Goal: Task Accomplishment & Management: Complete application form

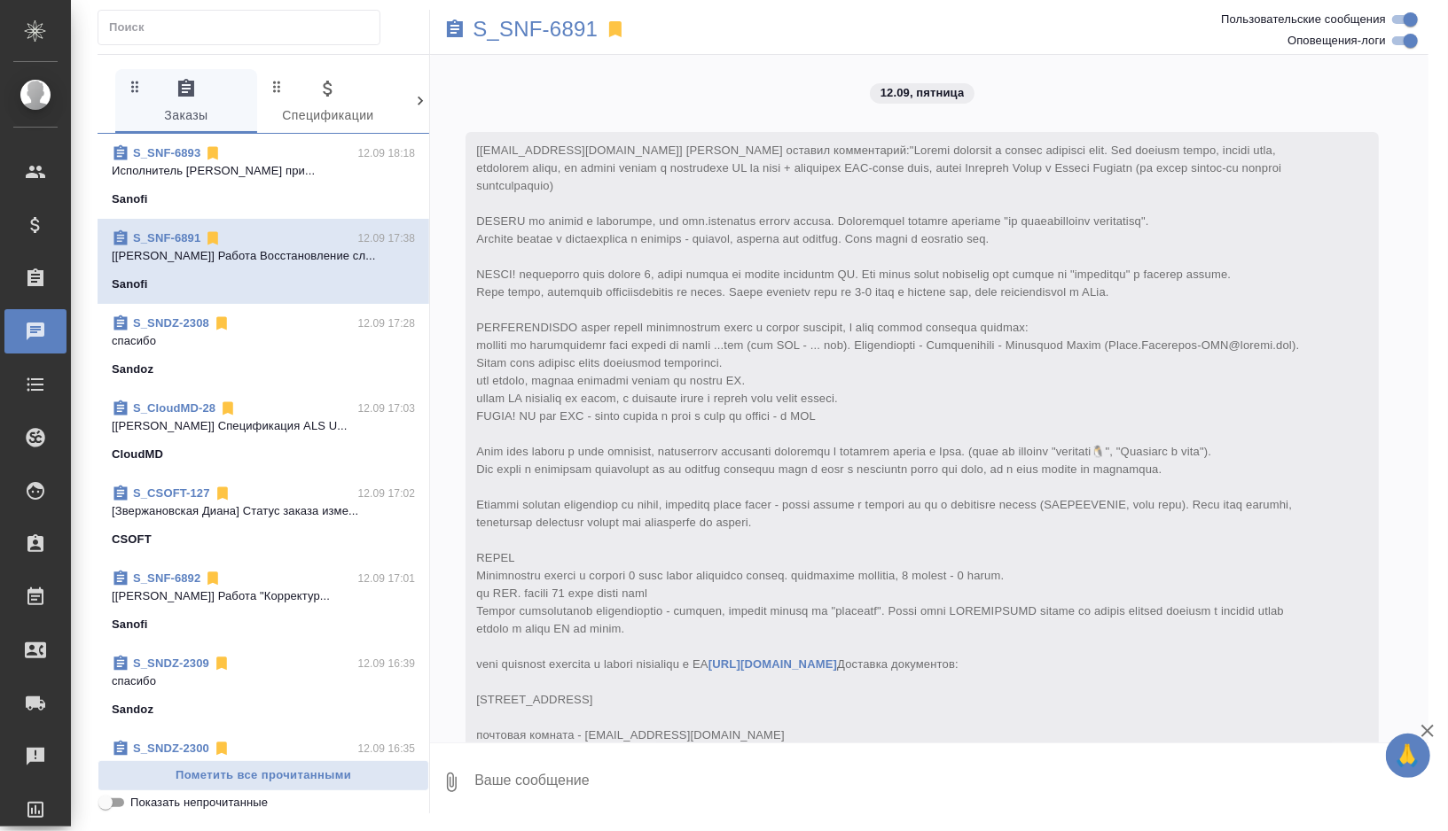
scroll to position [3477, 0]
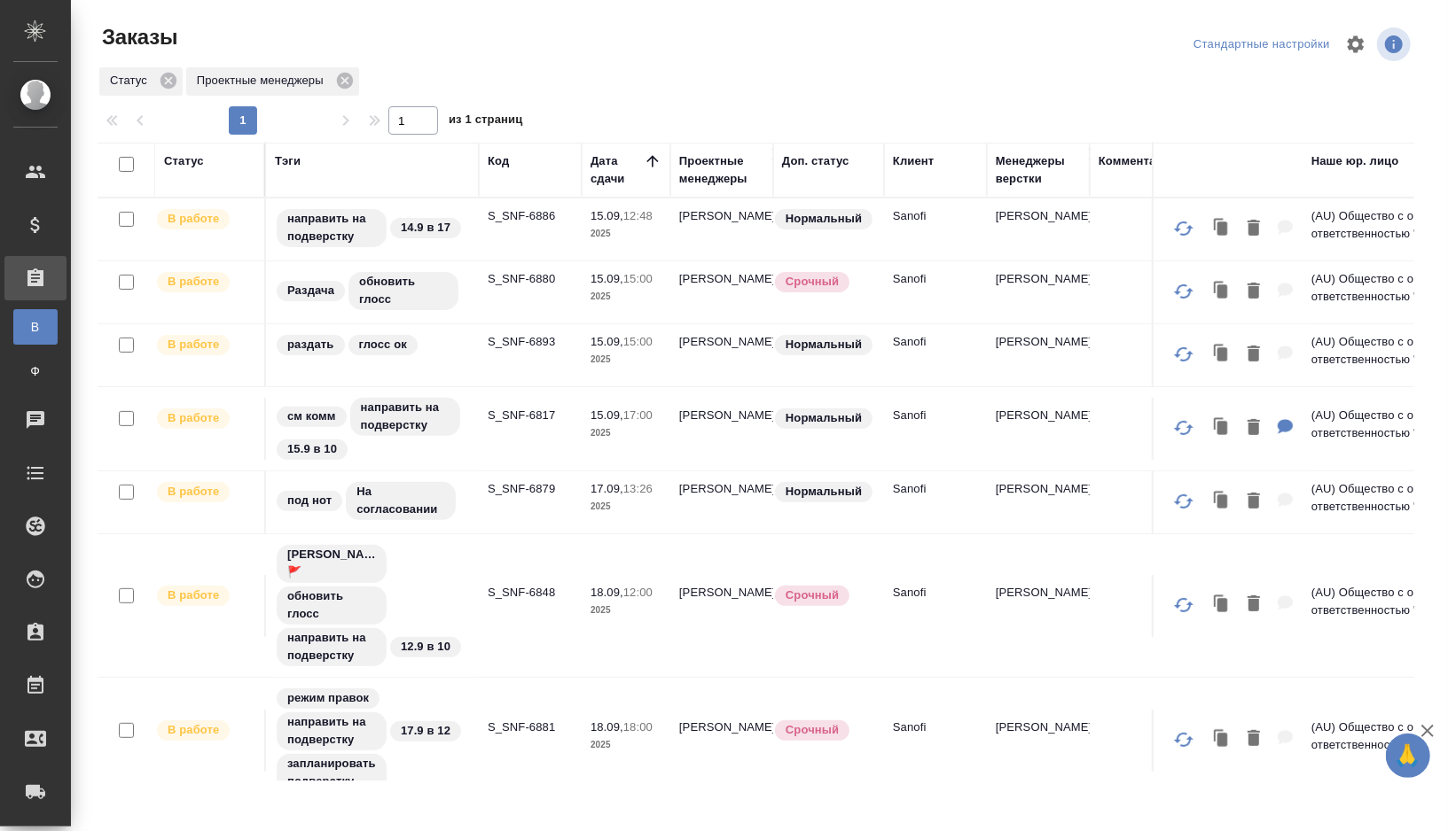
scroll to position [286, 0]
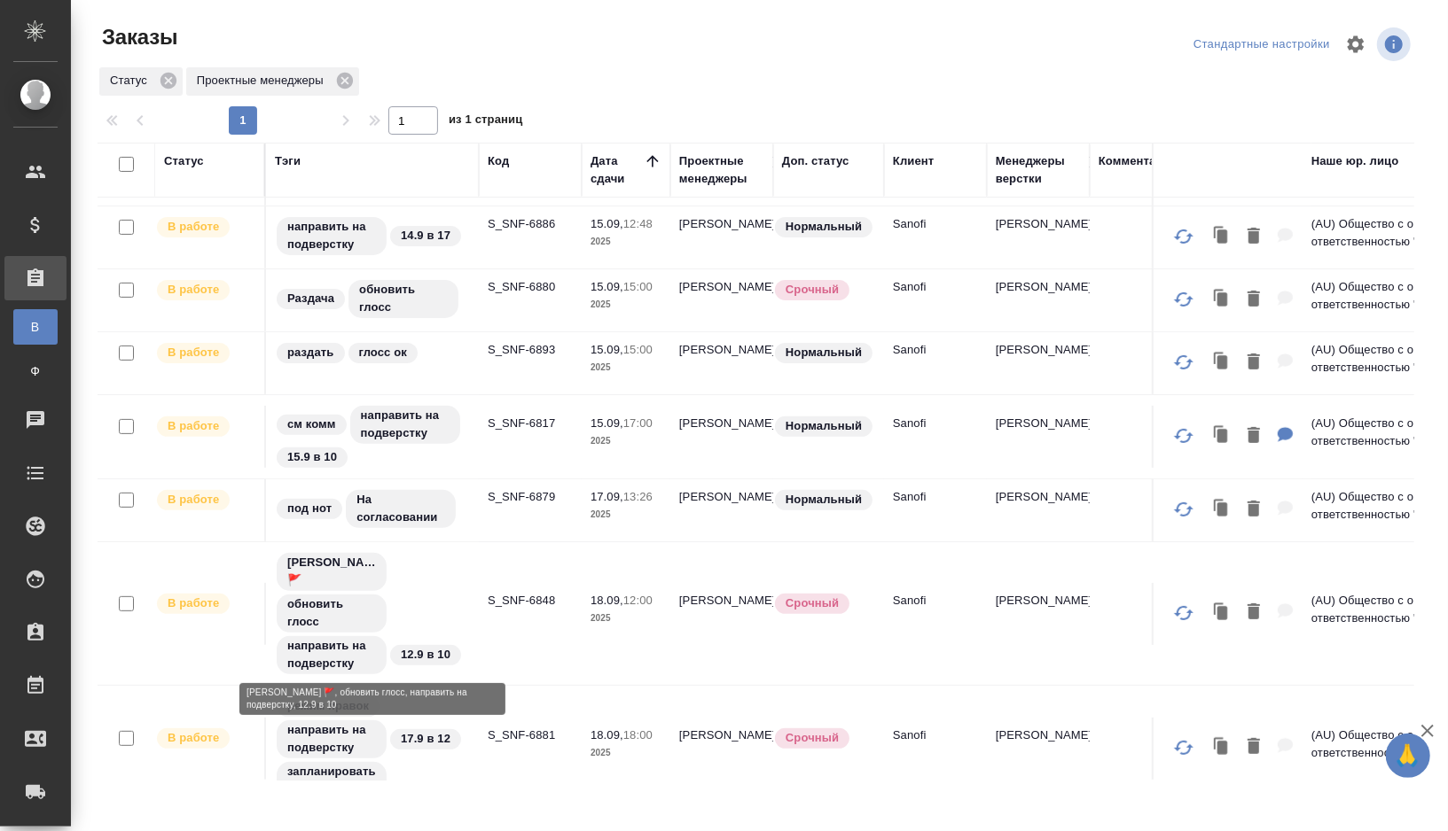
click at [432, 600] on div "Оля Дмитриева 🚩 обновить глосс направить на подверстку 12.9 в 10" at bounding box center [372, 613] width 195 height 125
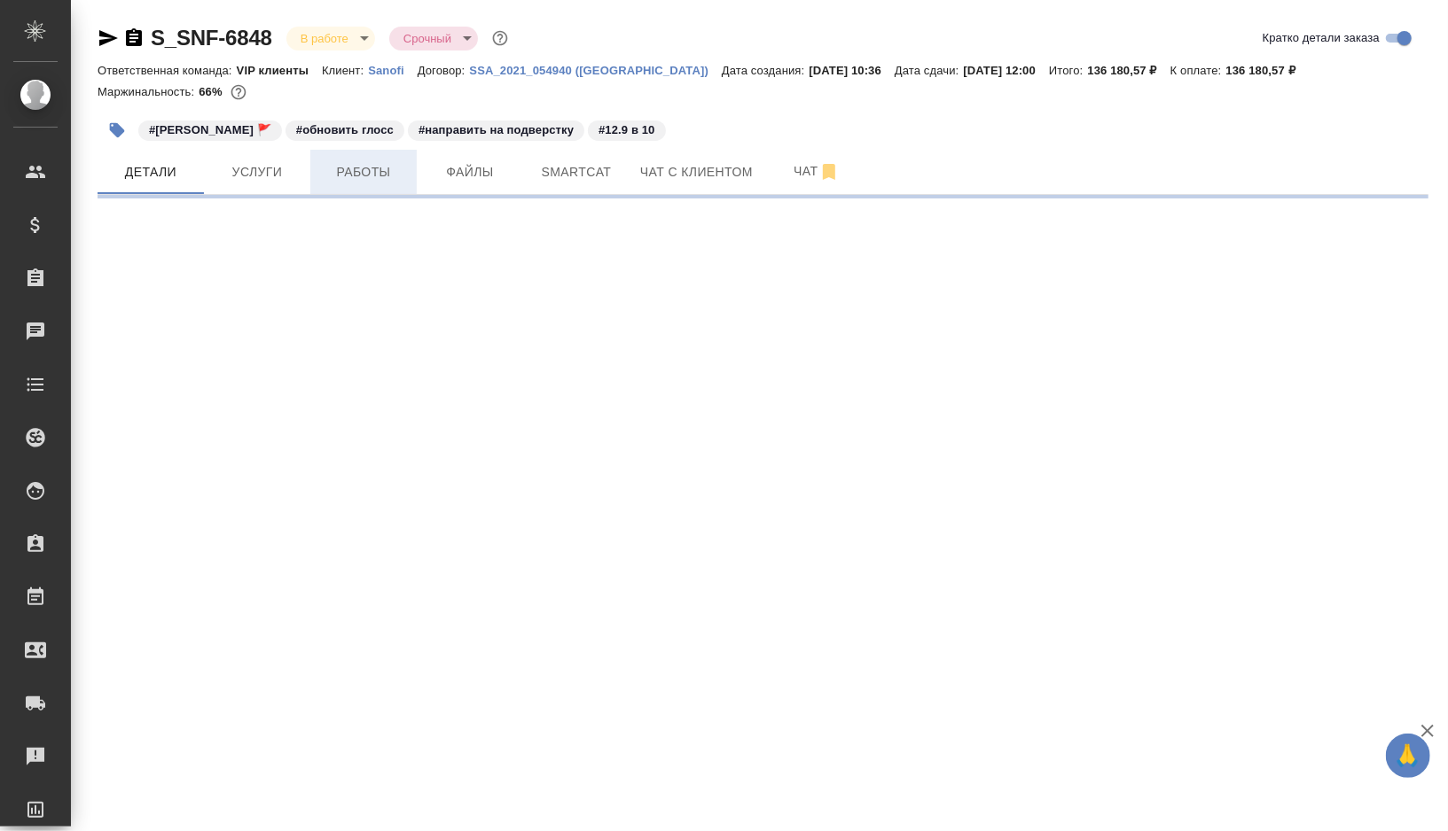
click at [355, 180] on span "Работы" at bounding box center [363, 172] width 85 height 22
select select "RU"
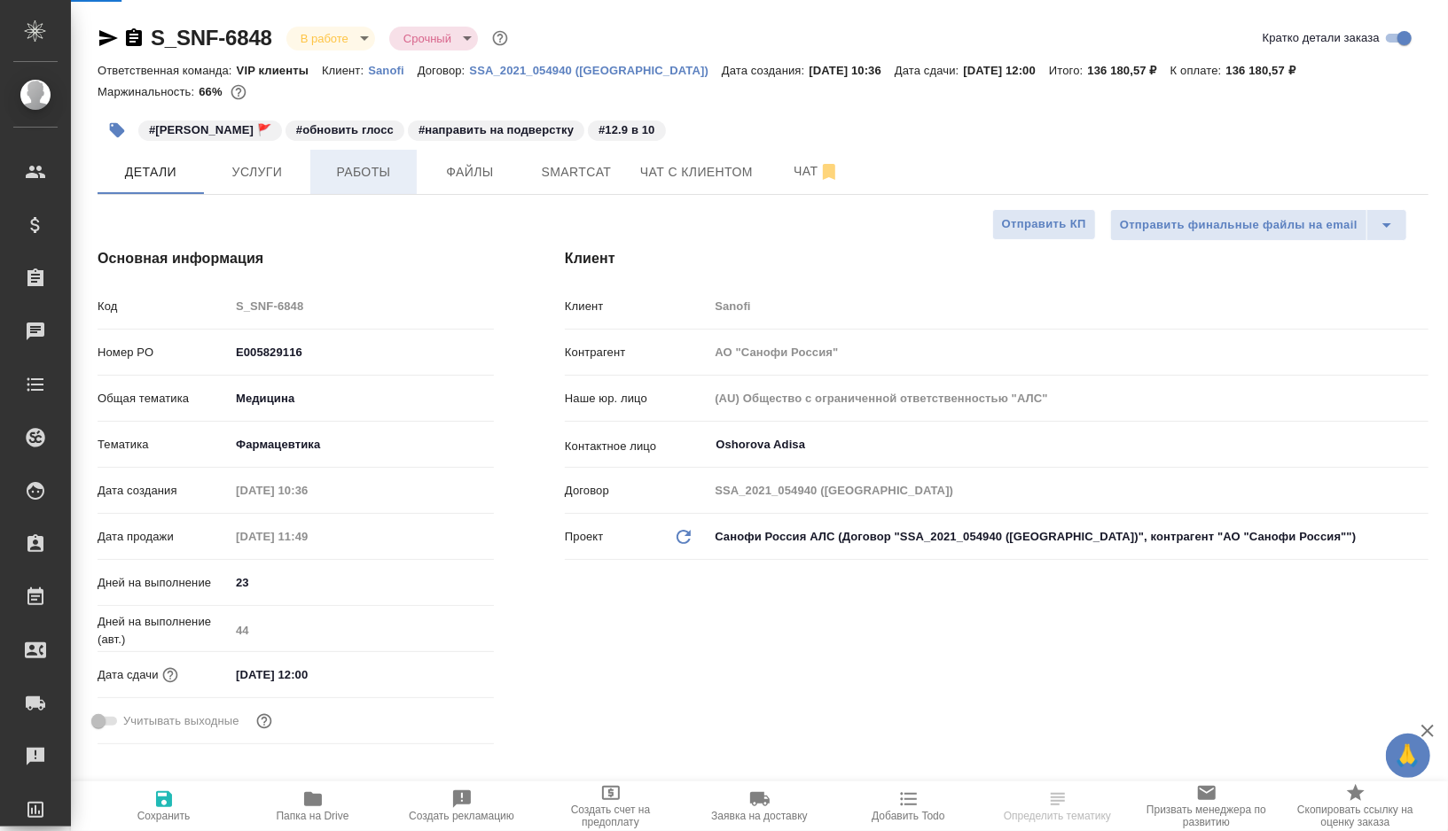
type input "[PERSON_NAME]"
type input "Комаров Роман"
type textarea "x"
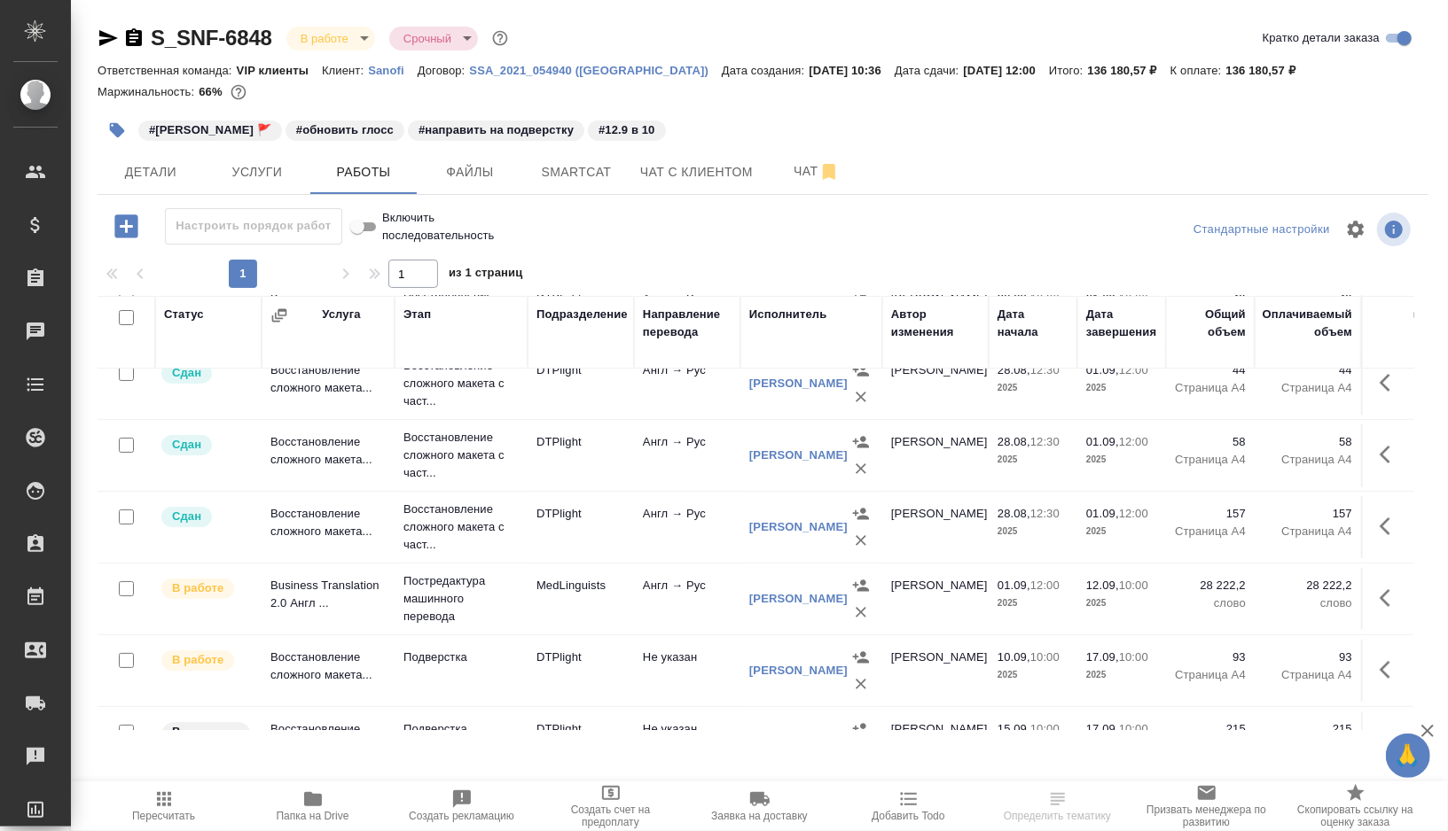
scroll to position [200, 0]
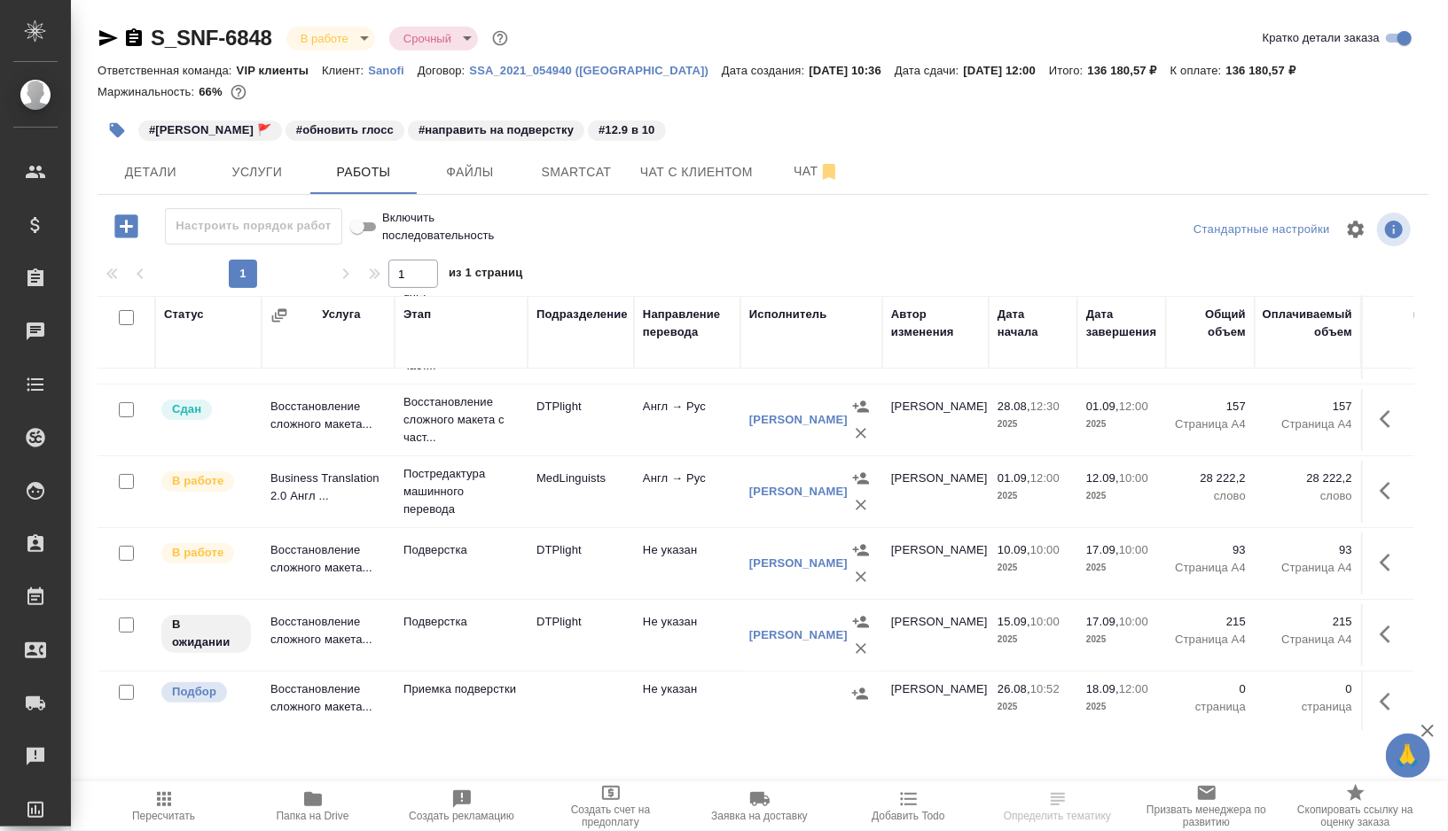
click at [600, 514] on td "MedLinguists" at bounding box center [580, 492] width 106 height 62
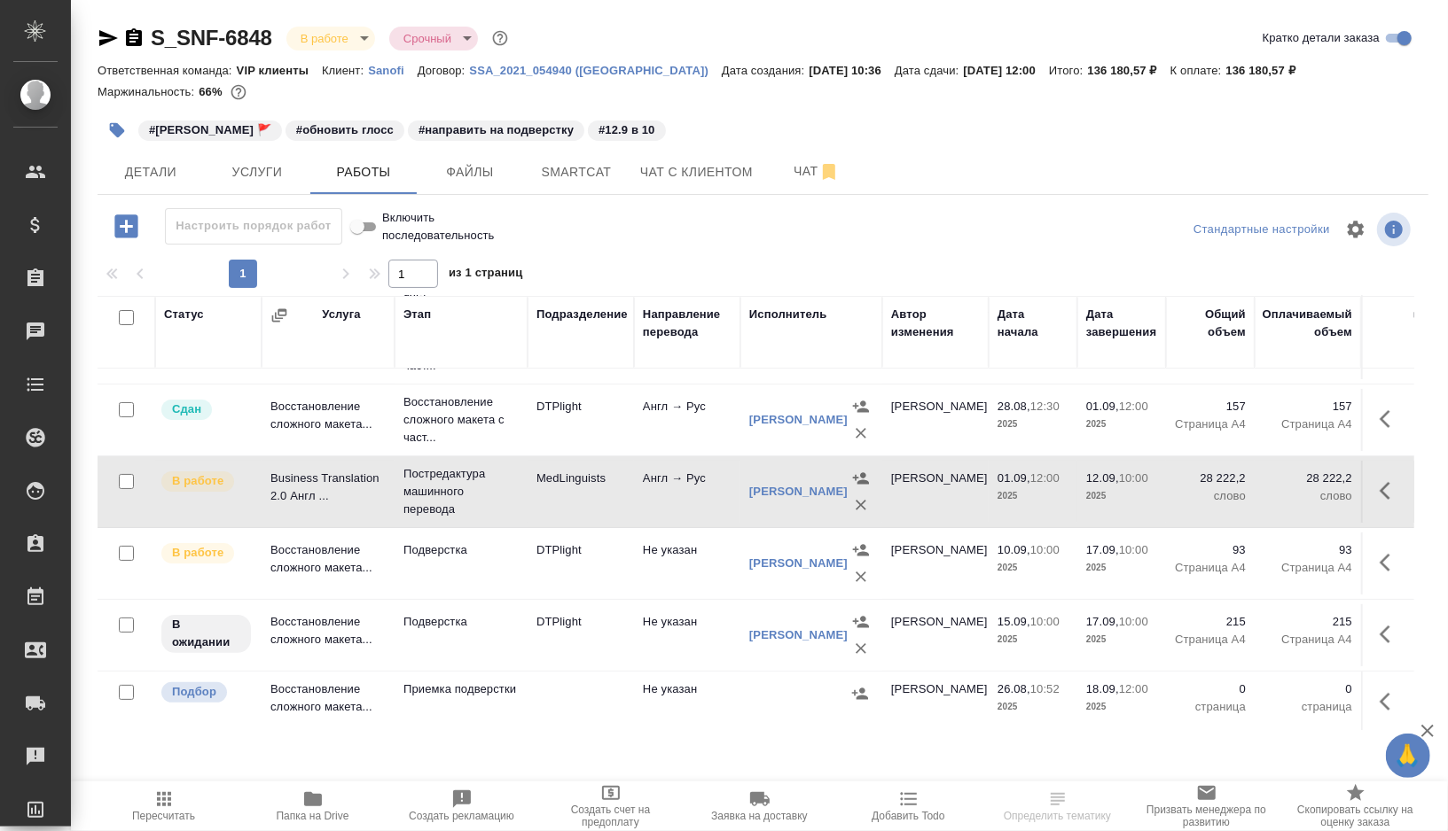
click at [600, 514] on td "MedLinguists" at bounding box center [580, 492] width 106 height 62
click at [555, 641] on td "DTPlight" at bounding box center [580, 636] width 106 height 62
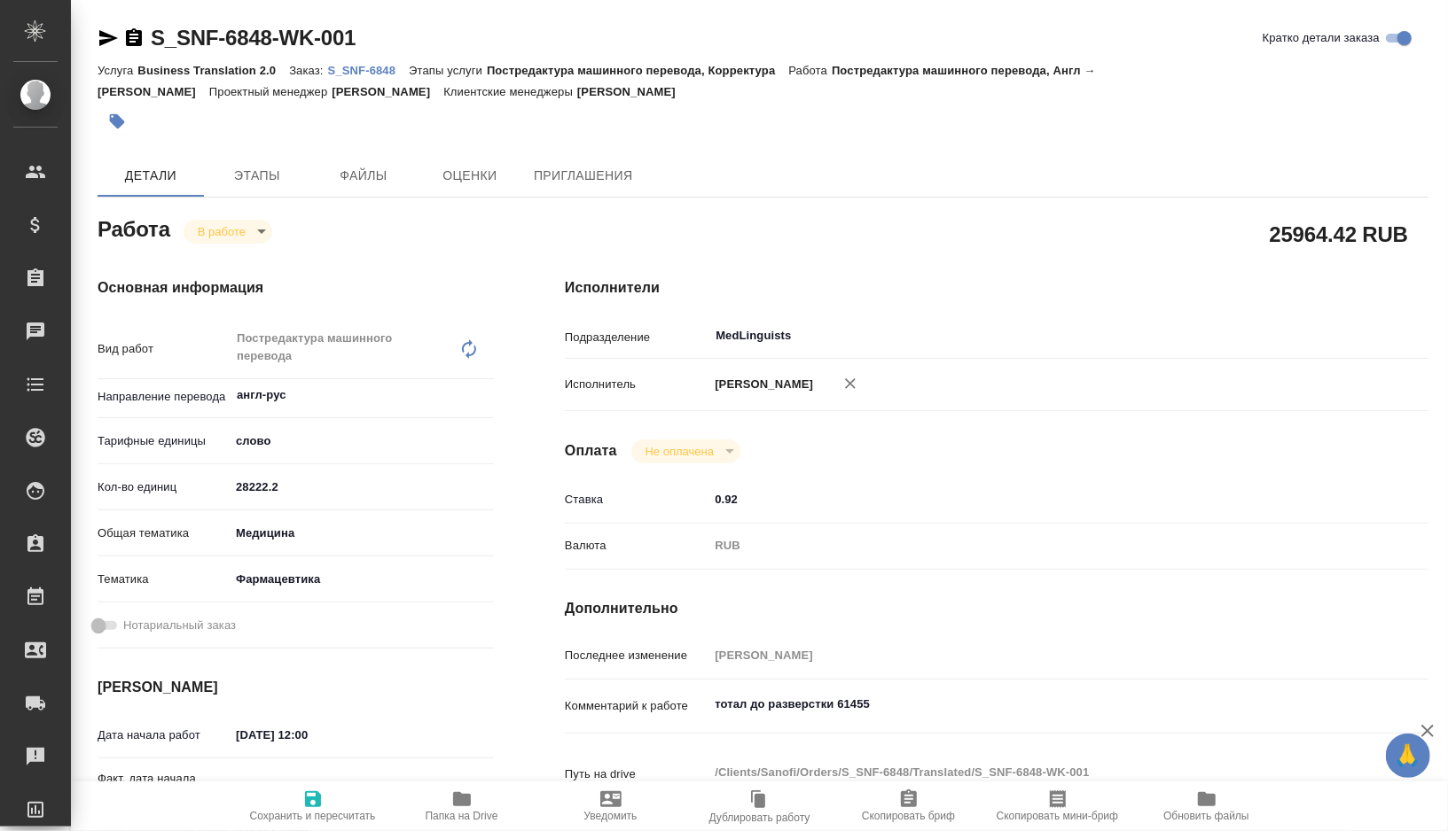
type textarea "x"
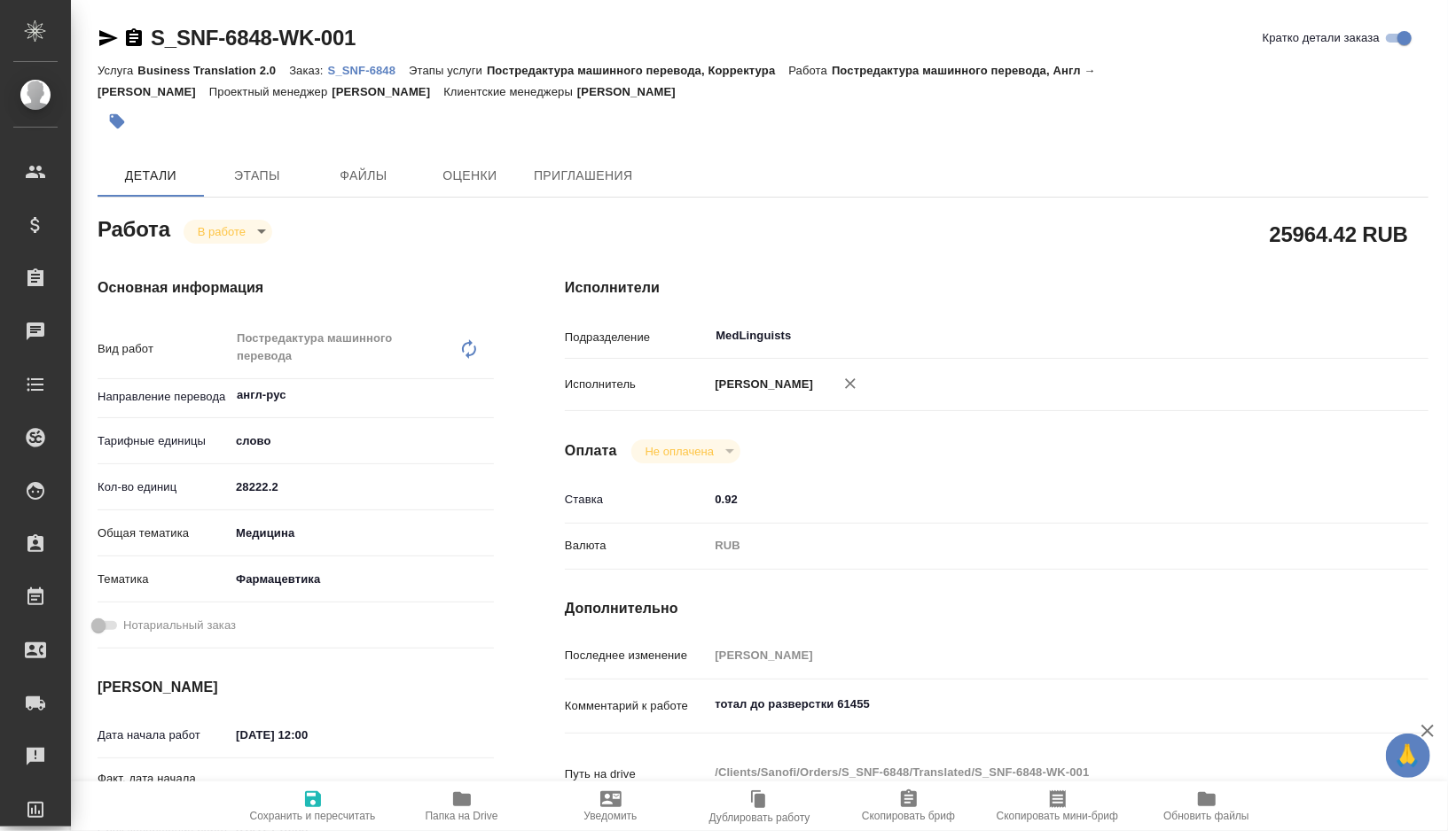
type textarea "x"
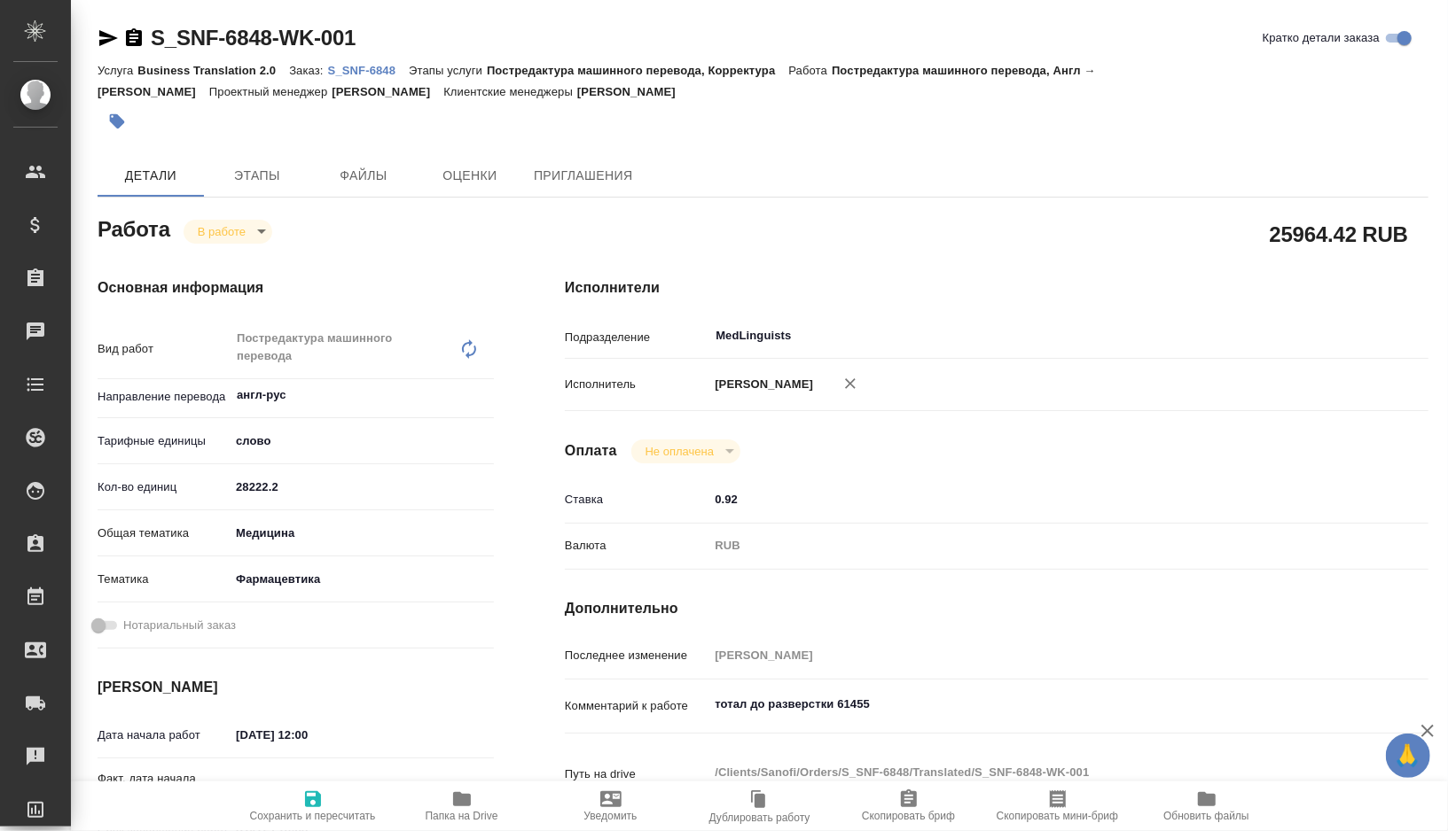
type textarea "x"
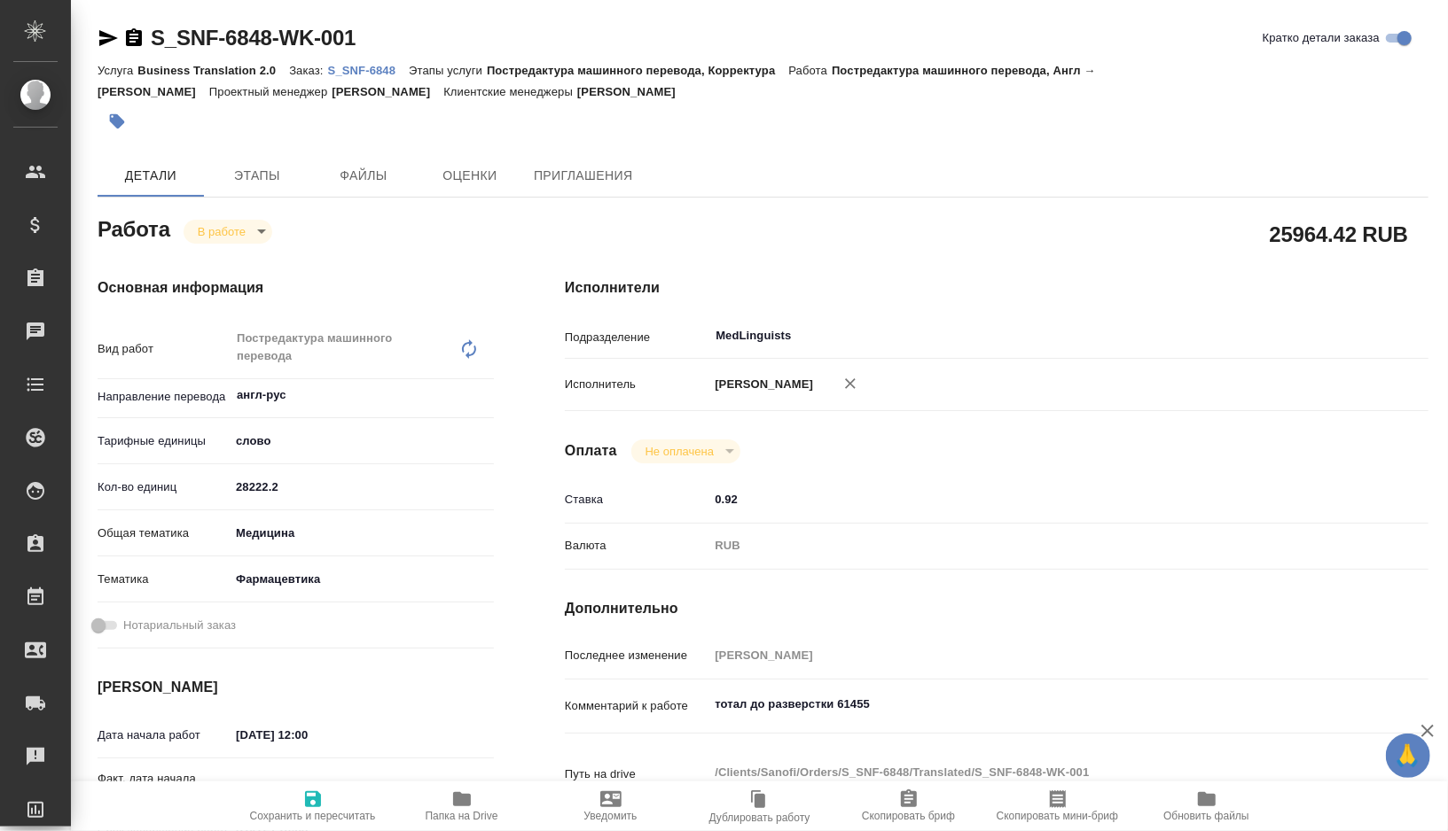
type textarea "x"
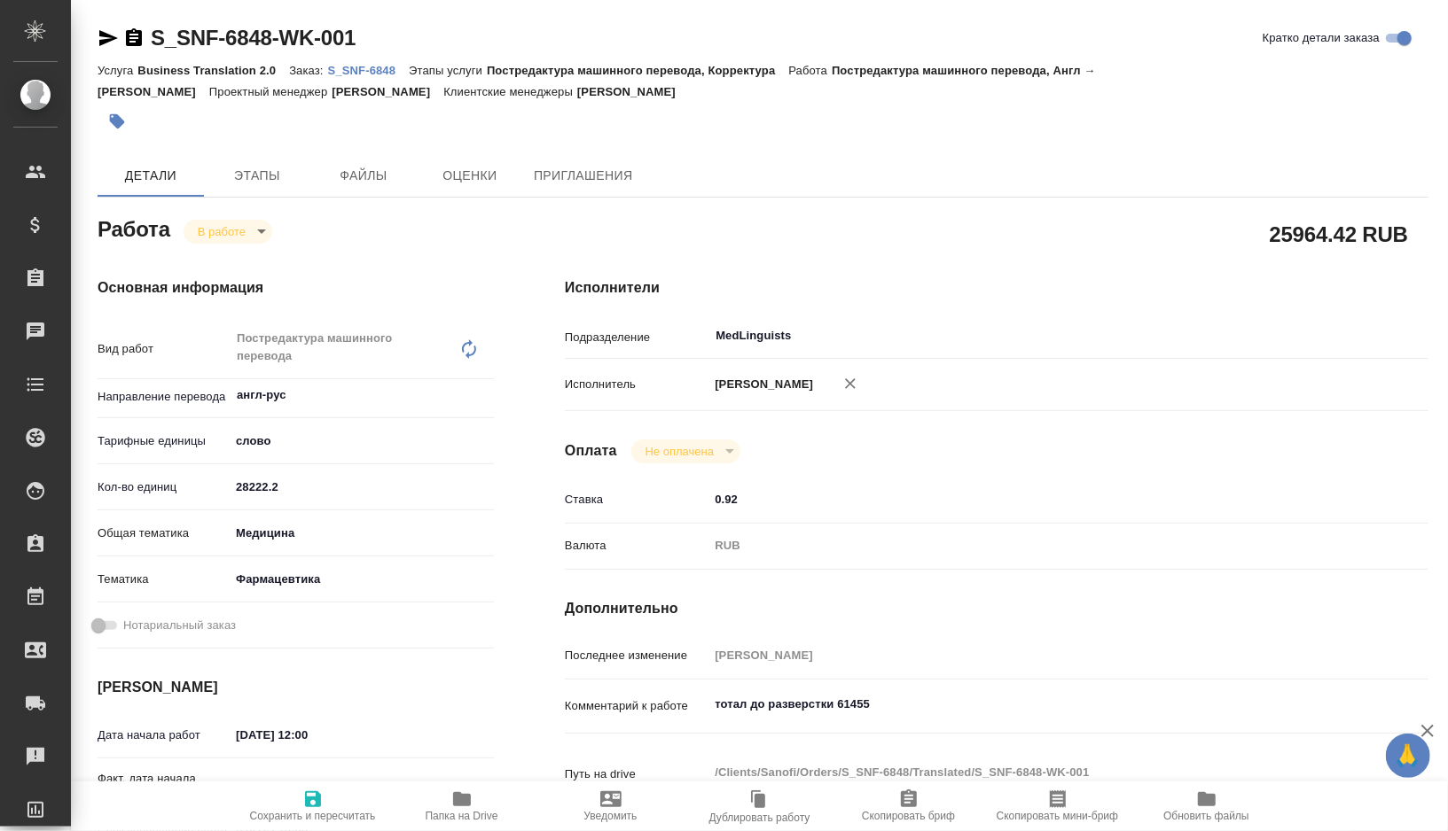
type textarea "x"
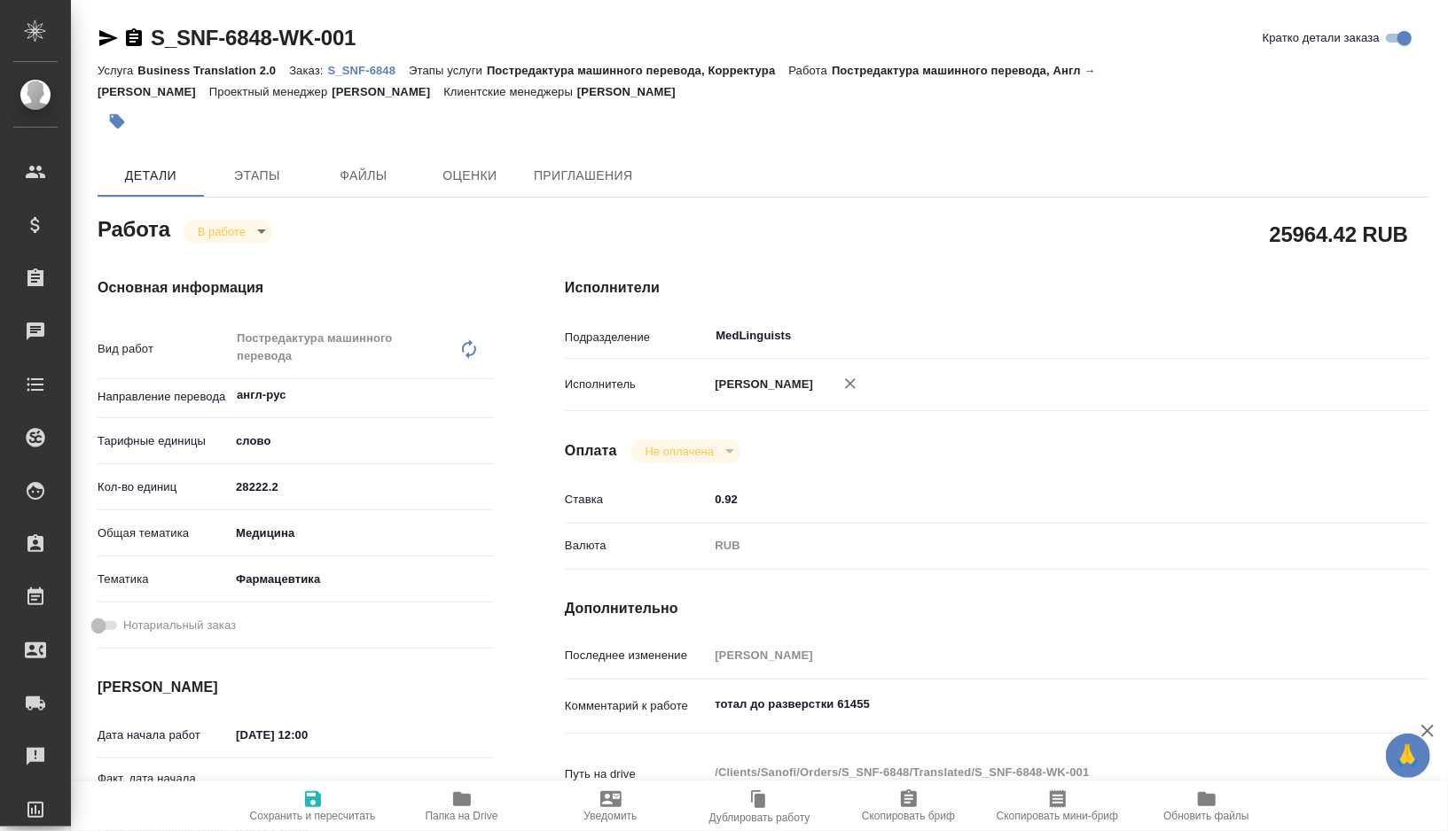
type textarea "x"
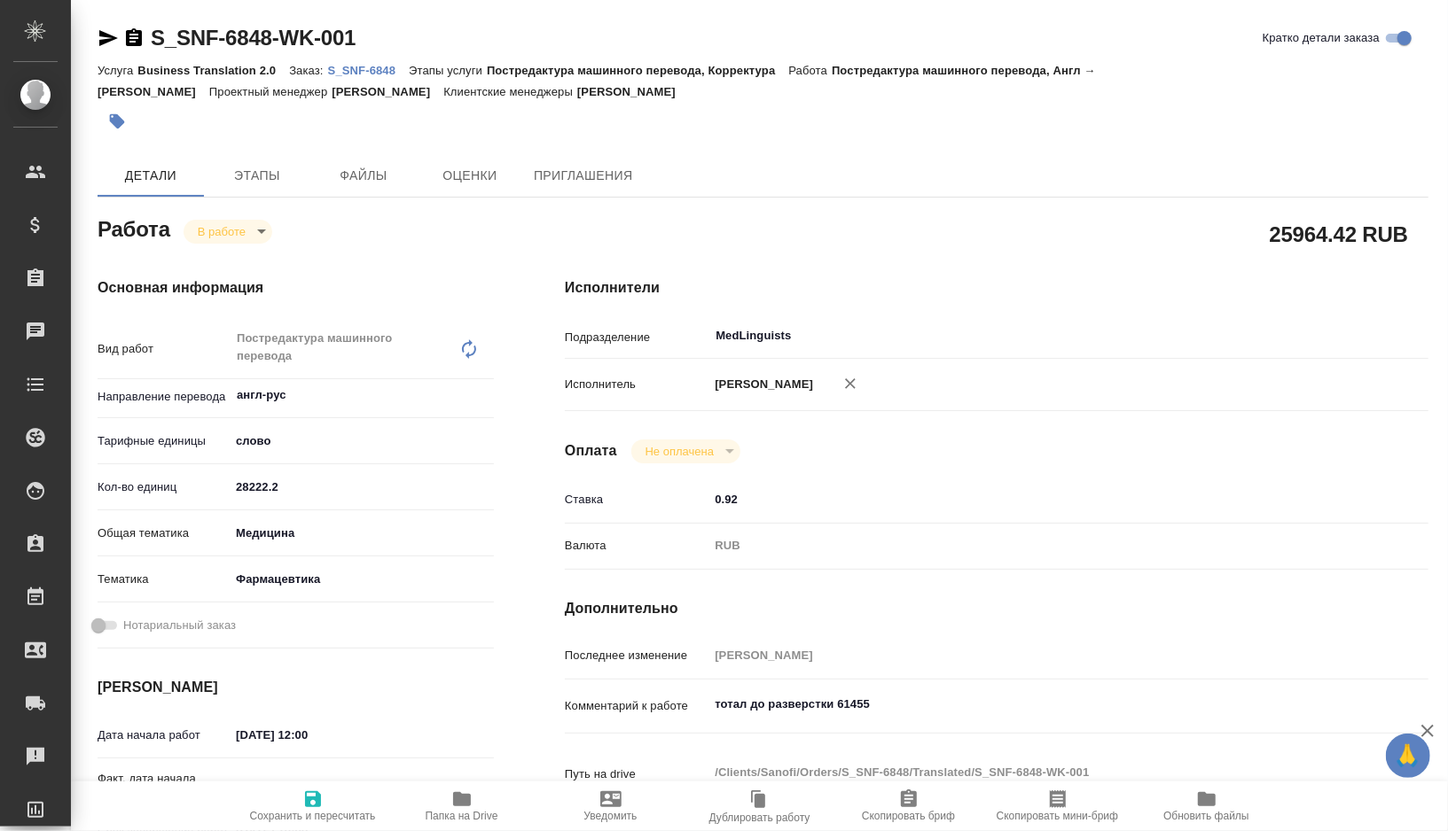
type textarea "x"
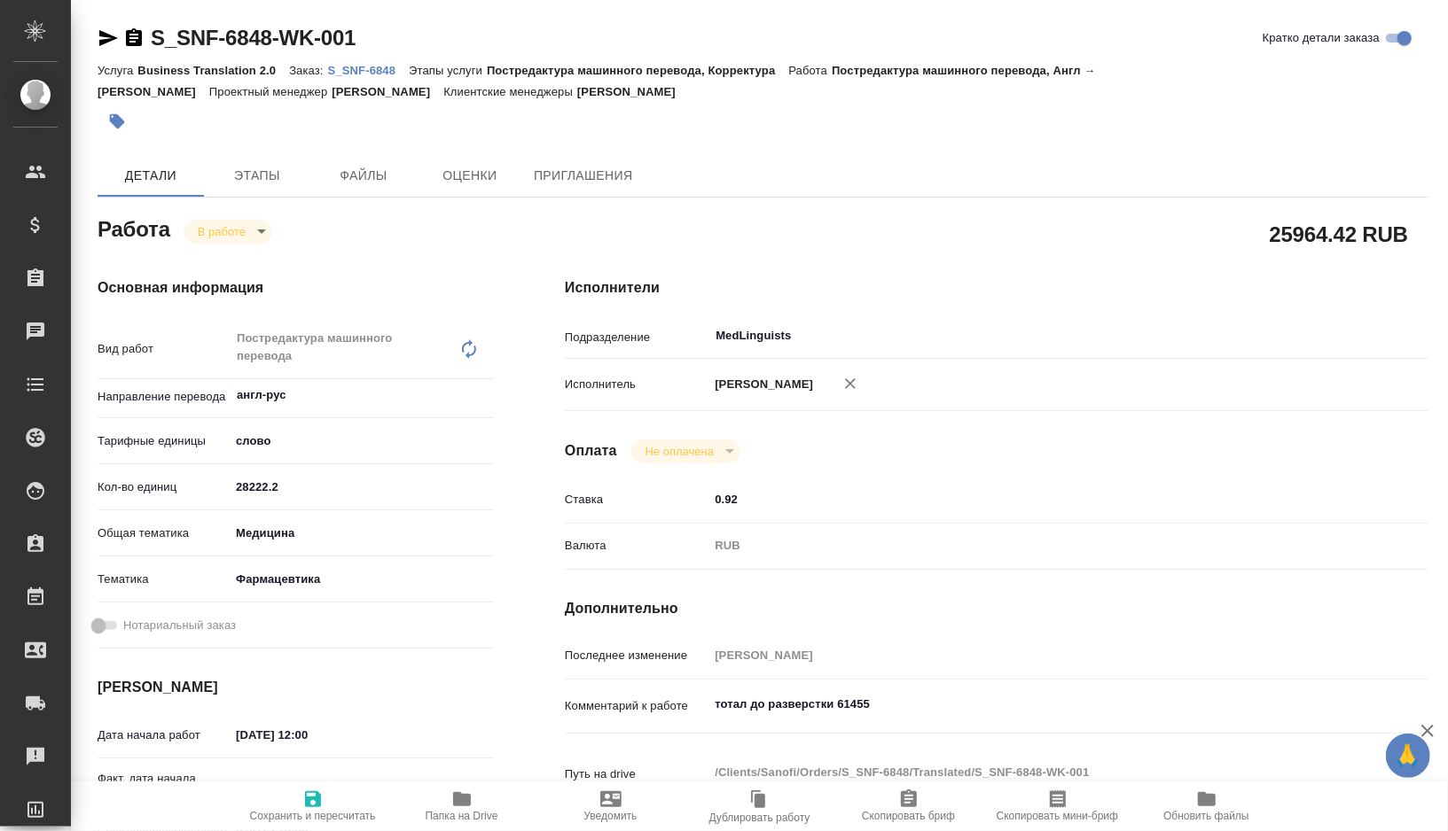
click at [457, 810] on span "Папка на Drive" at bounding box center [461, 816] width 73 height 12
type textarea "x"
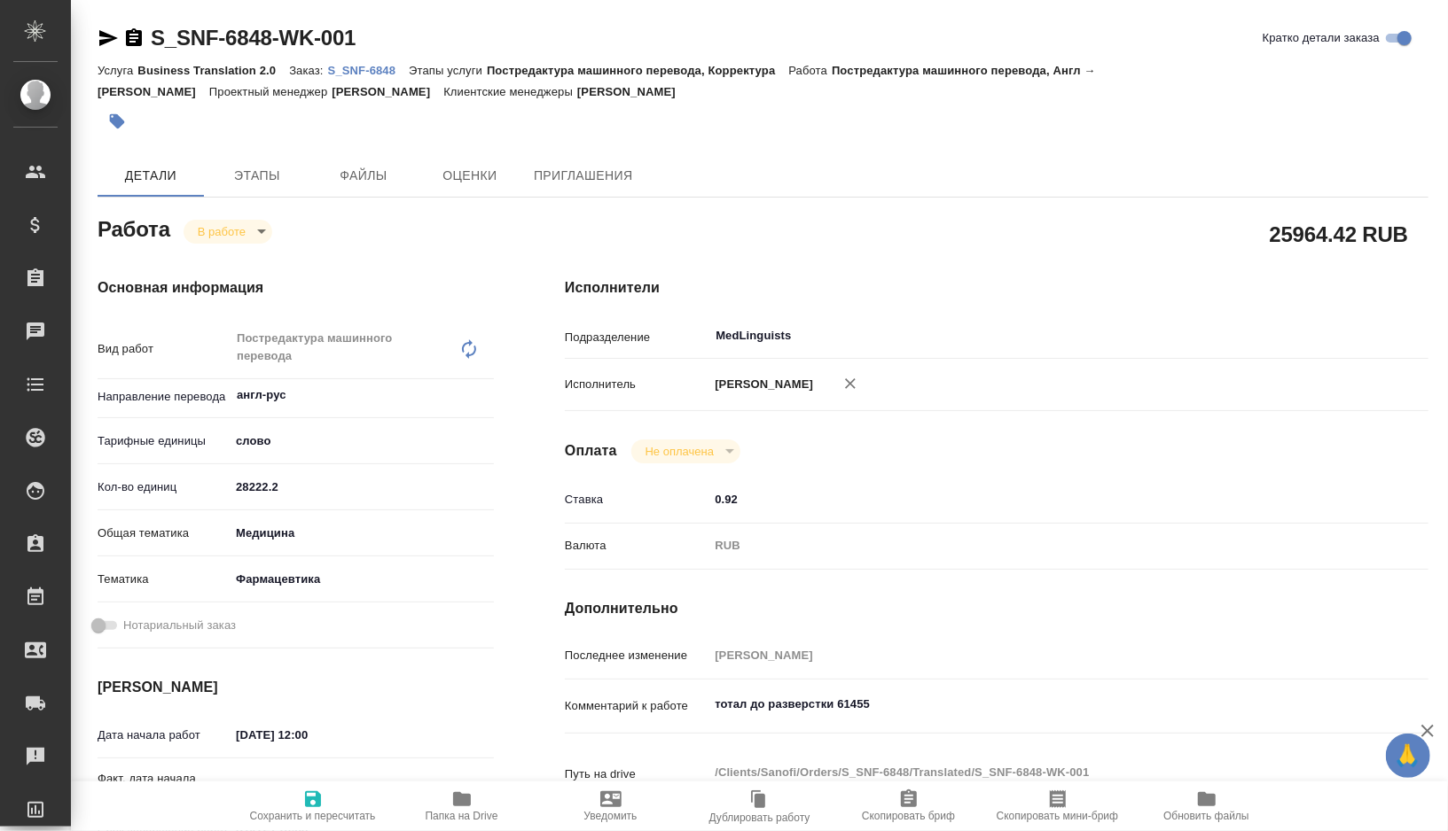
type textarea "x"
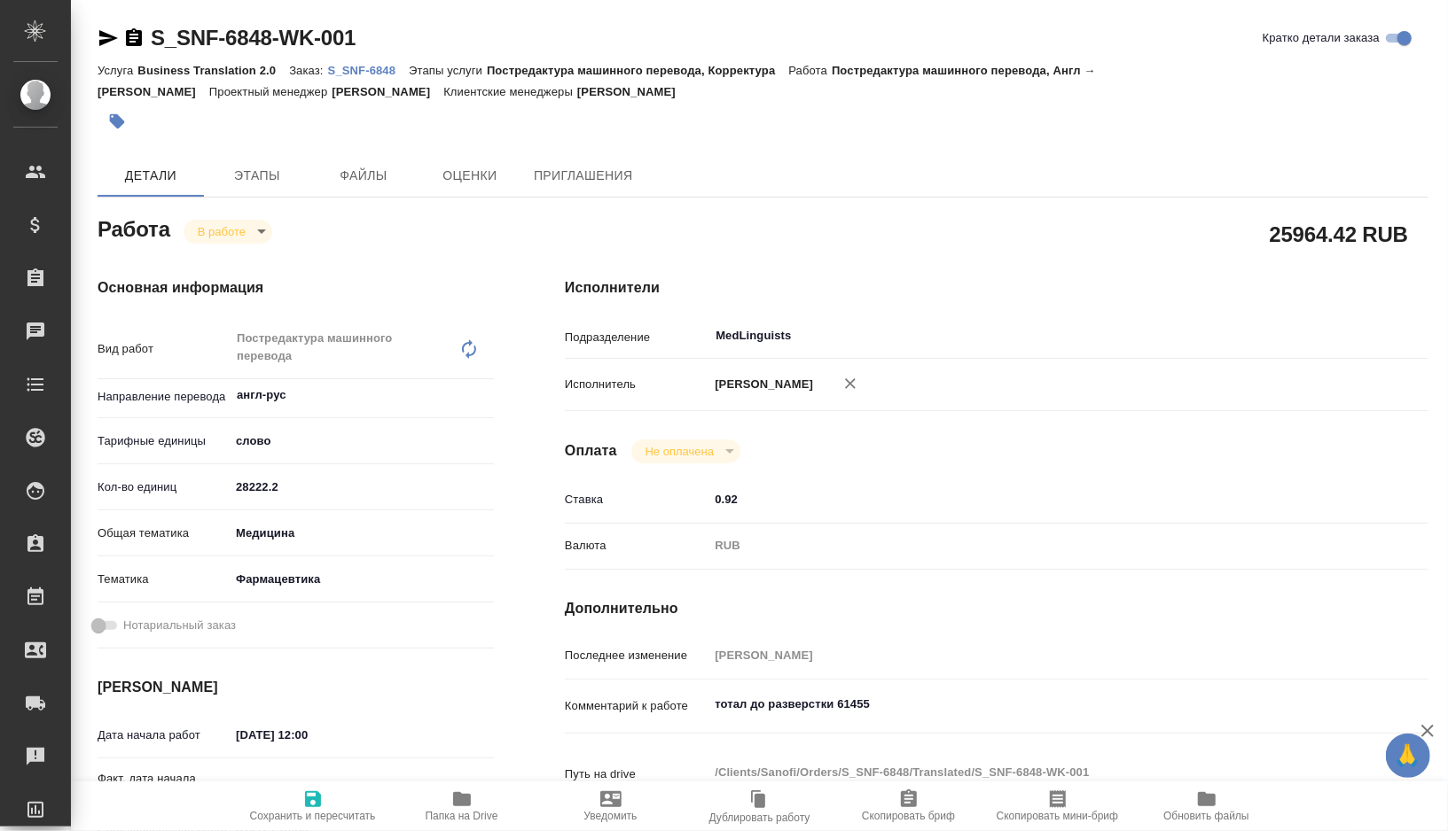
type textarea "x"
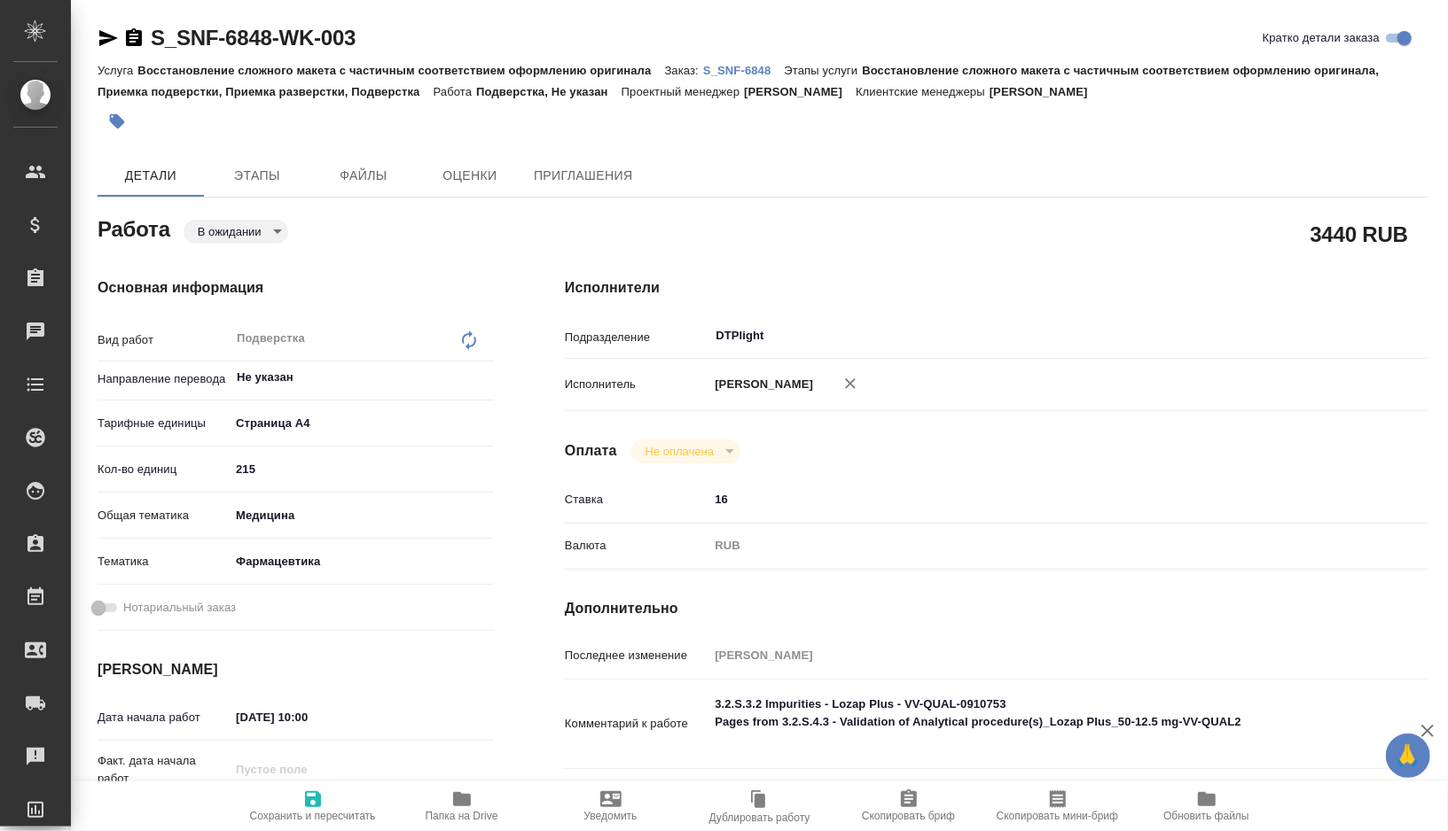
type textarea "x"
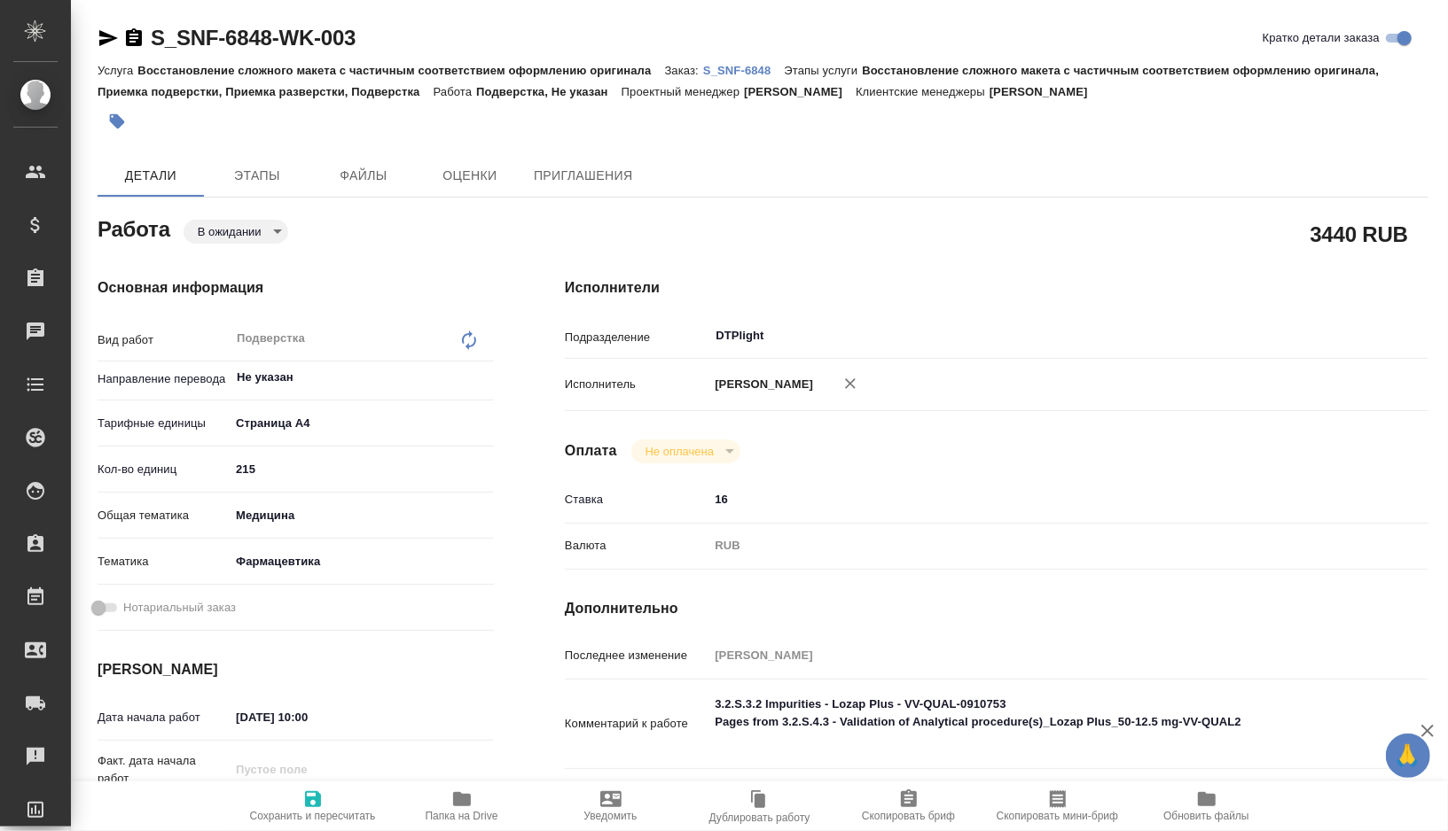
type textarea "x"
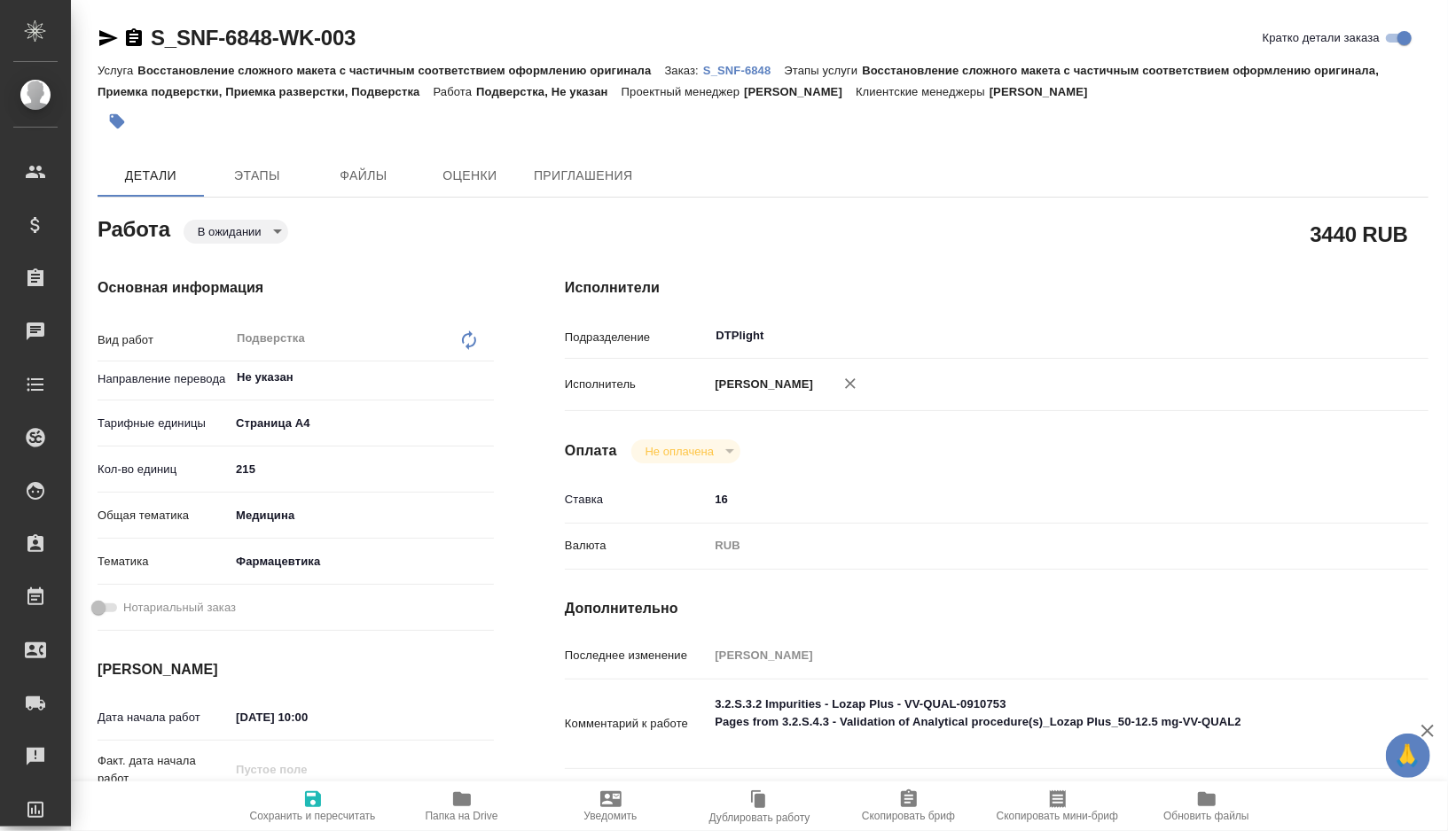
type textarea "x"
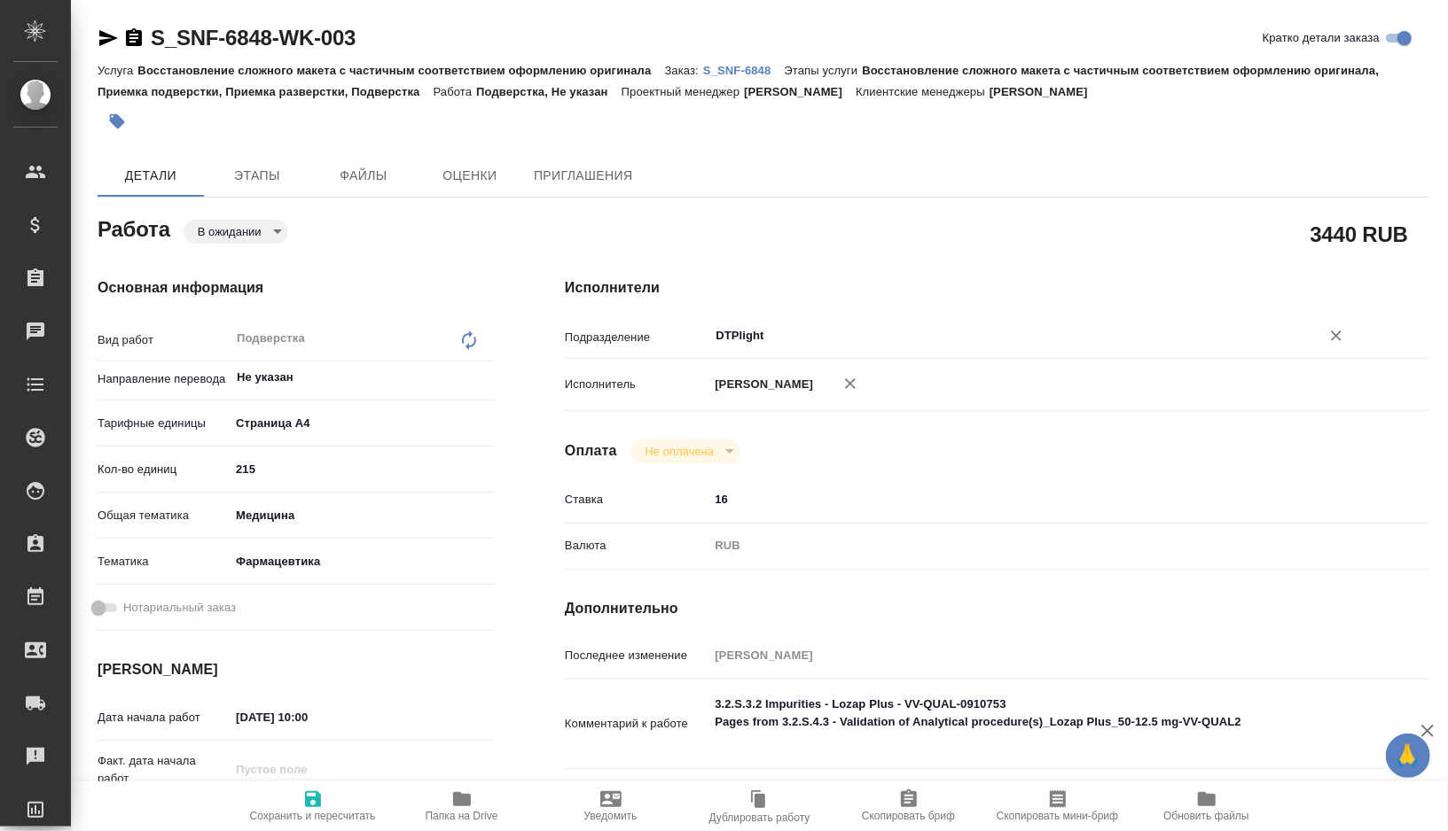
type textarea "x"
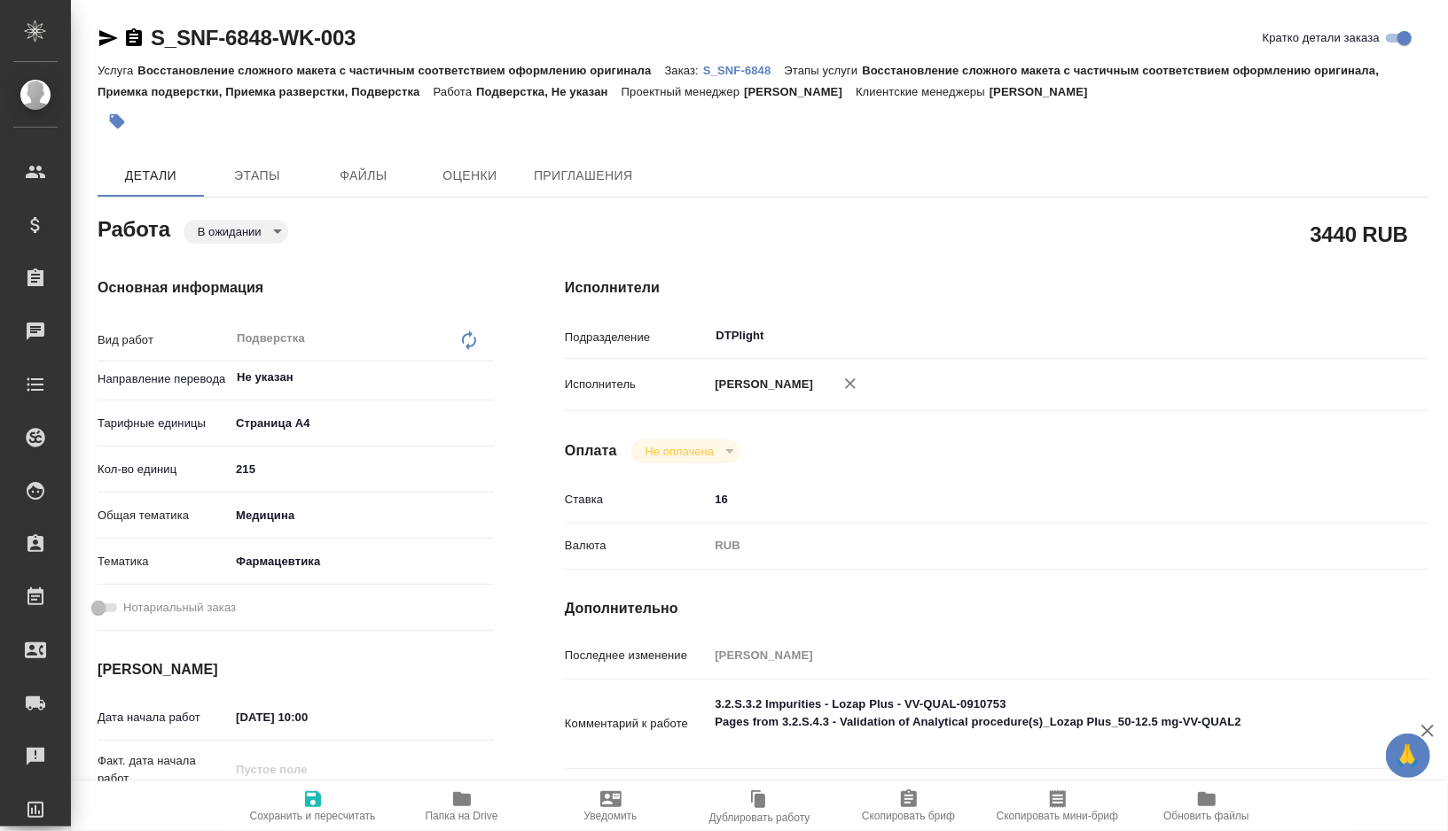
type textarea "x"
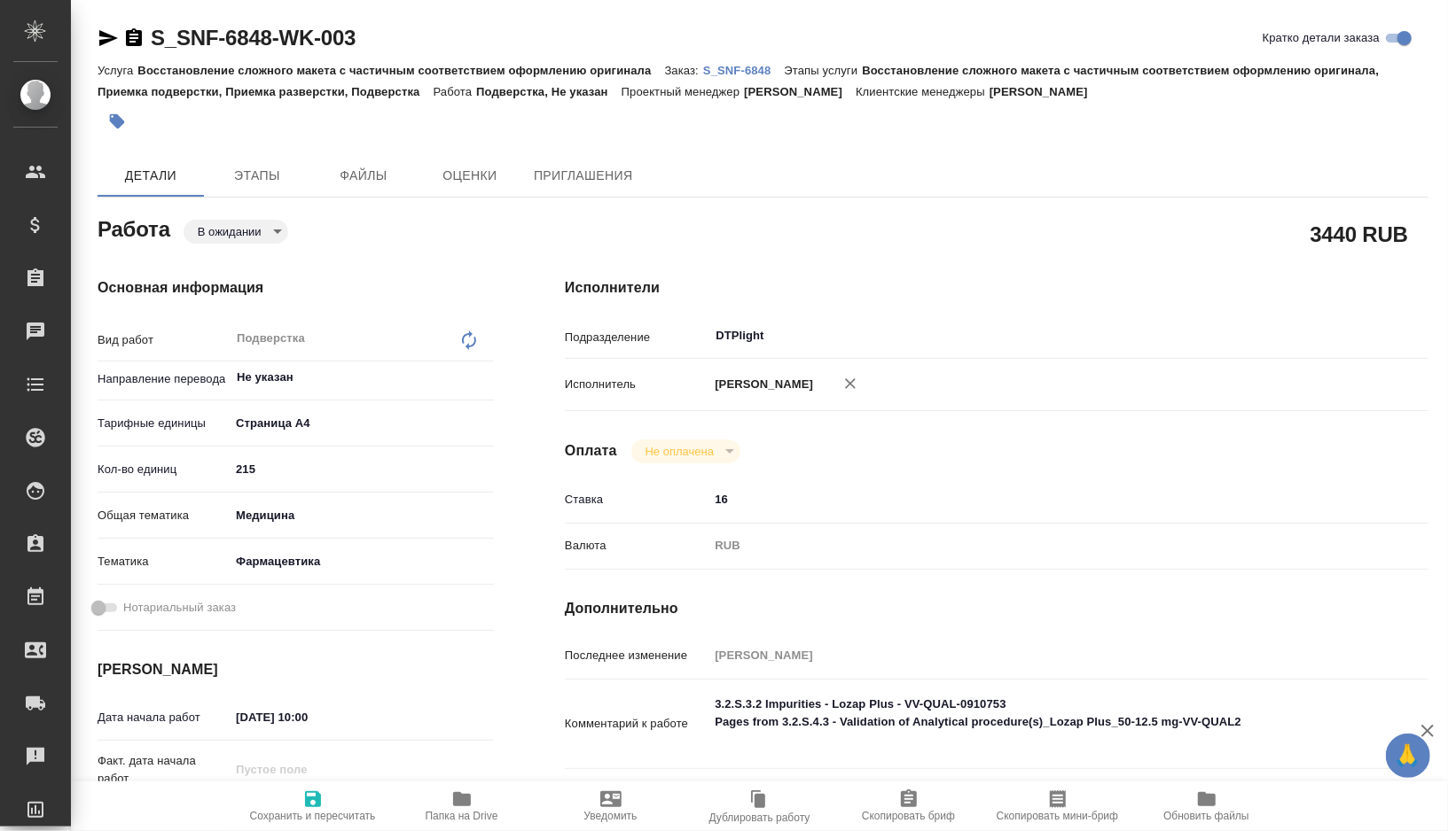
type textarea "x"
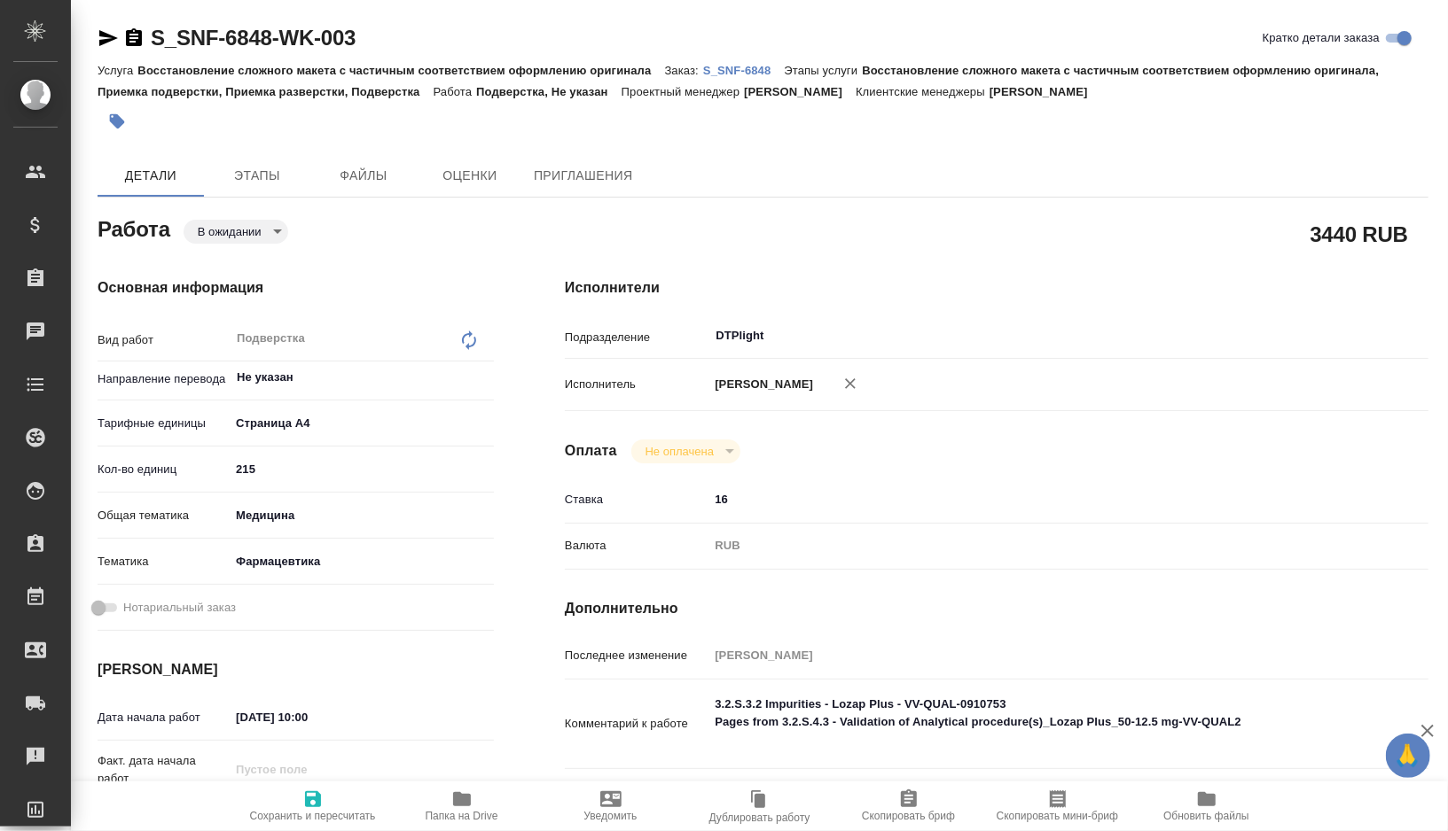
type textarea "x"
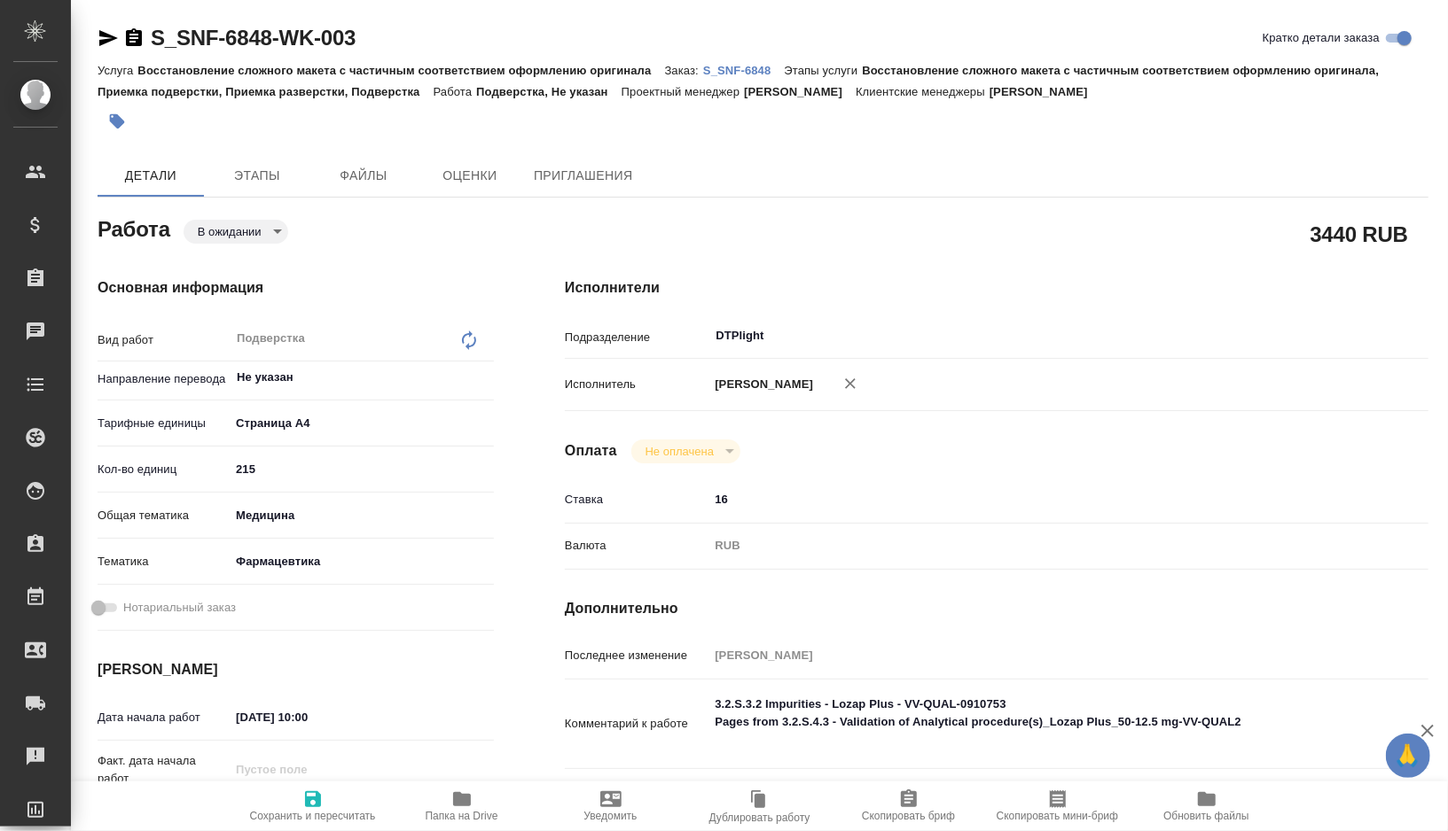
type textarea "x"
